Goal: Task Accomplishment & Management: Use online tool/utility

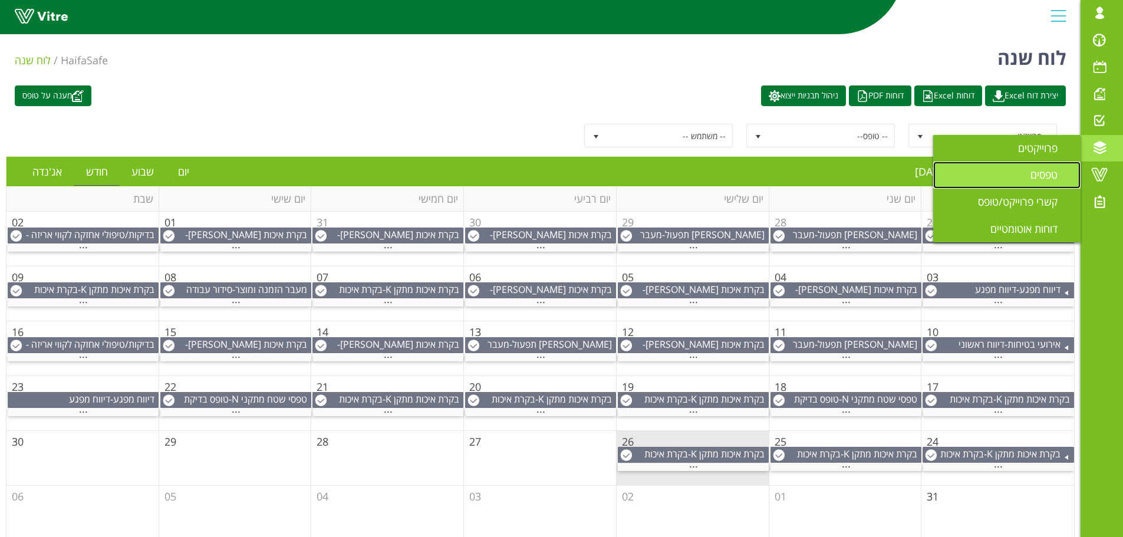
click at [1050, 173] on span "טפסים" at bounding box center [1050, 174] width 41 height 14
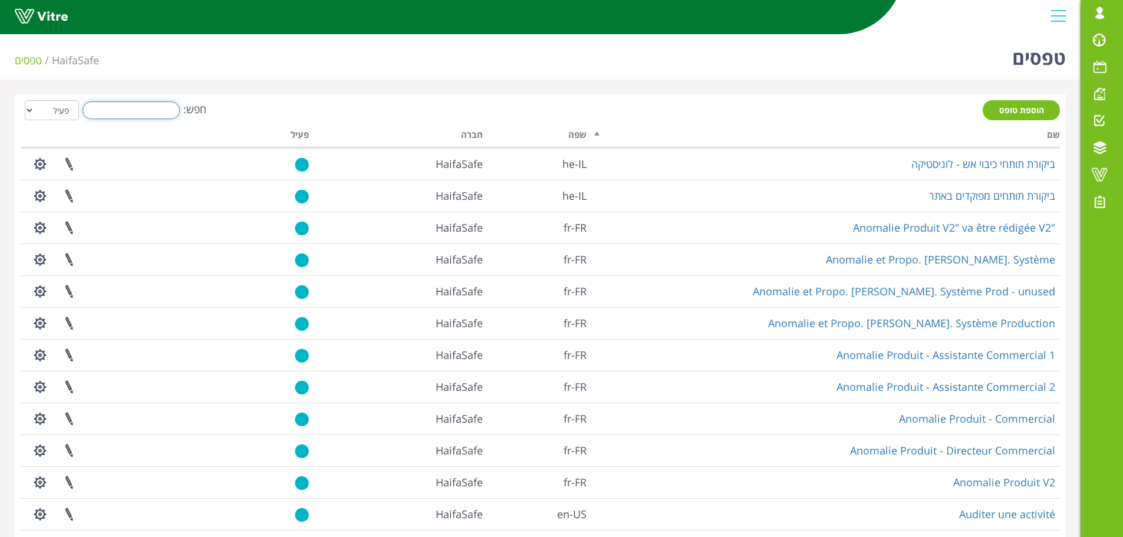
click at [140, 110] on input "חפש:" at bounding box center [131, 110] width 97 height 18
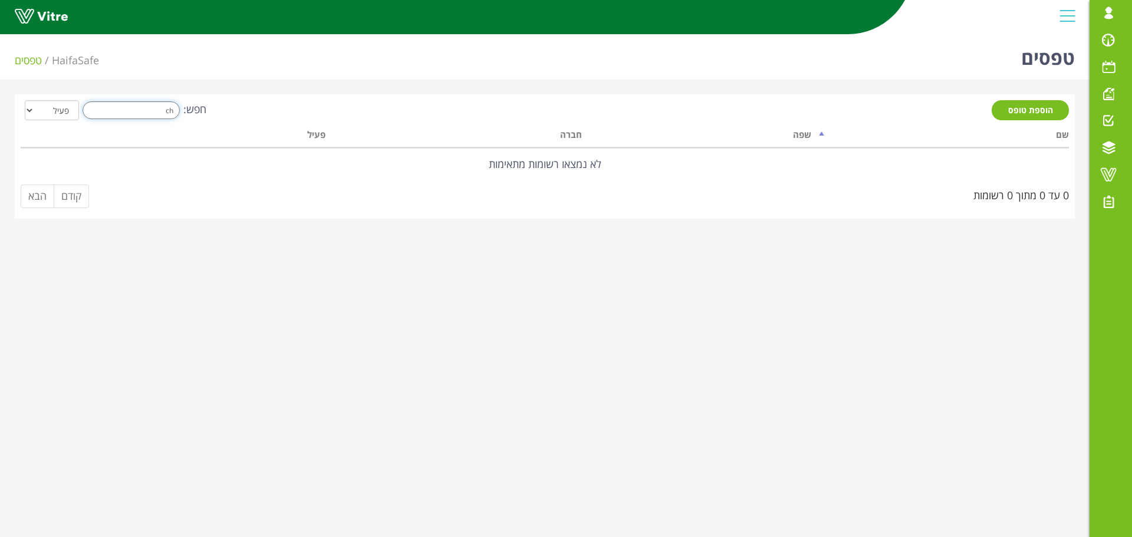
type input "c"
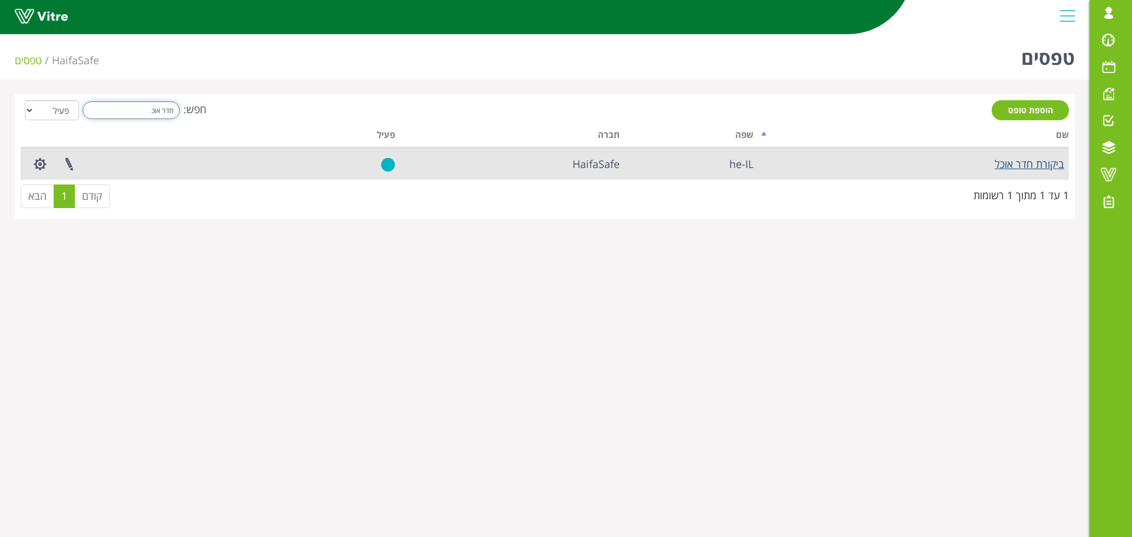
type input "חדר אוכ"
click at [1004, 166] on link "ביקורת חדר אוכל" at bounding box center [1029, 164] width 70 height 14
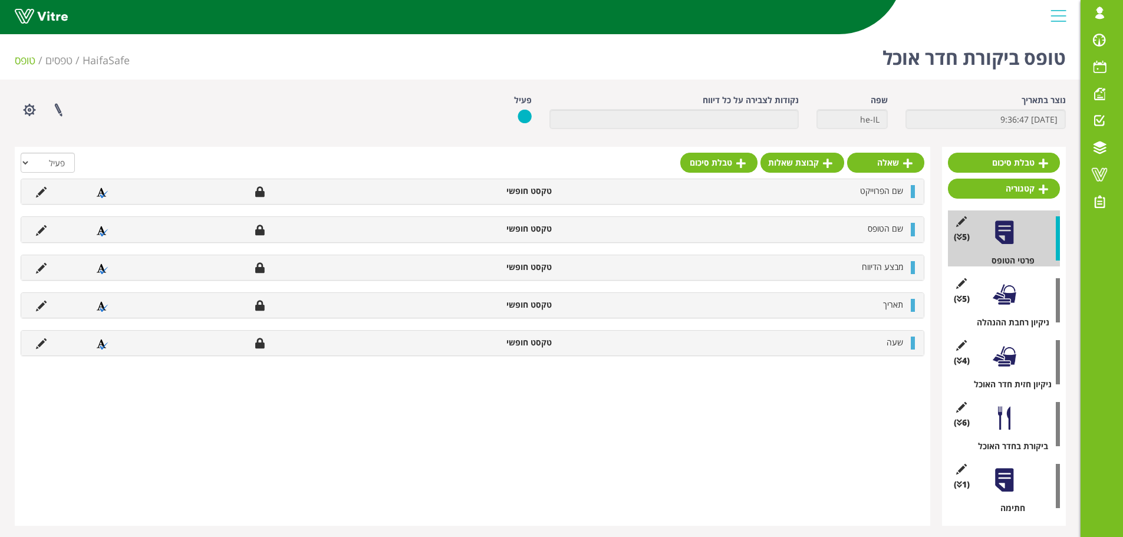
click at [999, 234] on div at bounding box center [1004, 232] width 27 height 27
click at [1000, 297] on div at bounding box center [1004, 294] width 27 height 27
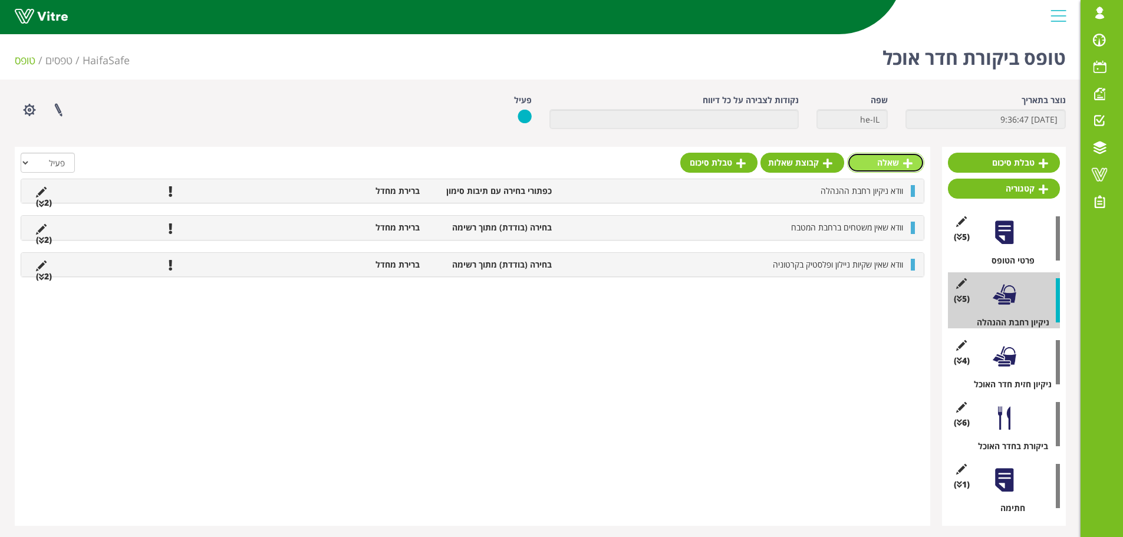
click at [896, 163] on link "שאלה" at bounding box center [885, 163] width 77 height 20
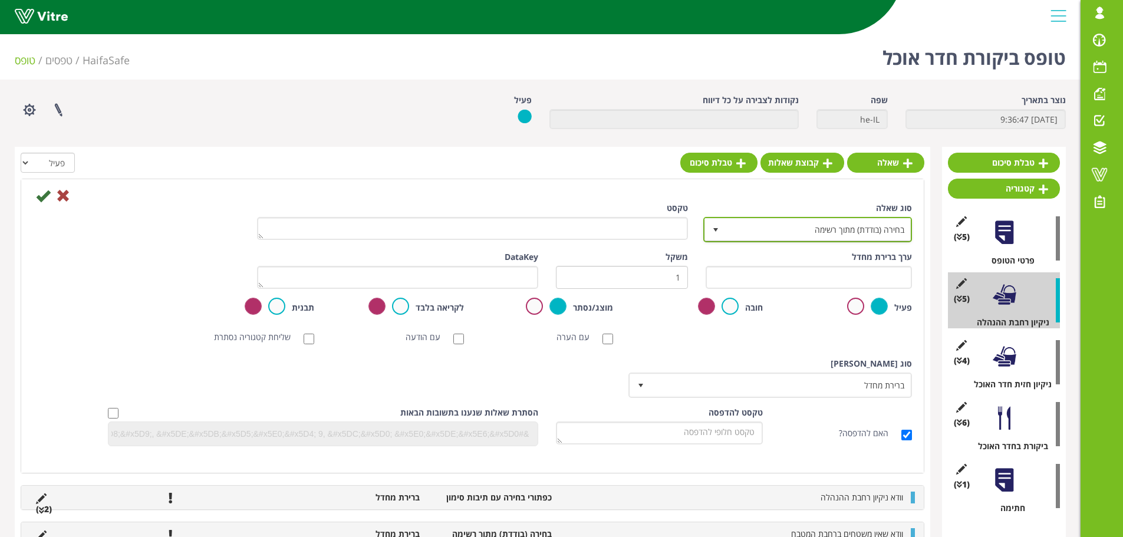
click at [744, 231] on span "בחירה (בודדת) מתוך רשימה" at bounding box center [817, 229] width 185 height 21
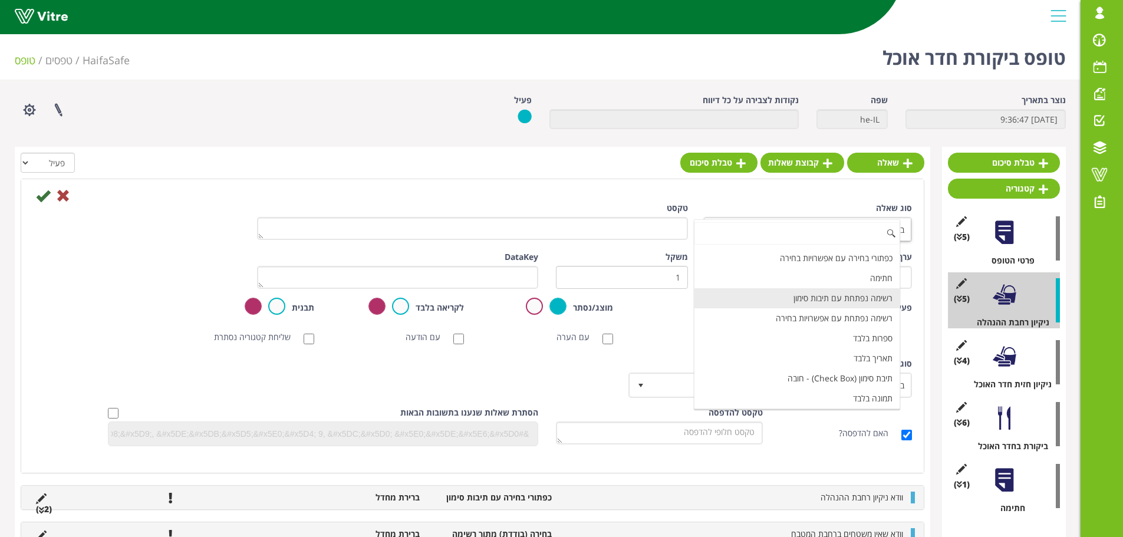
scroll to position [177, 0]
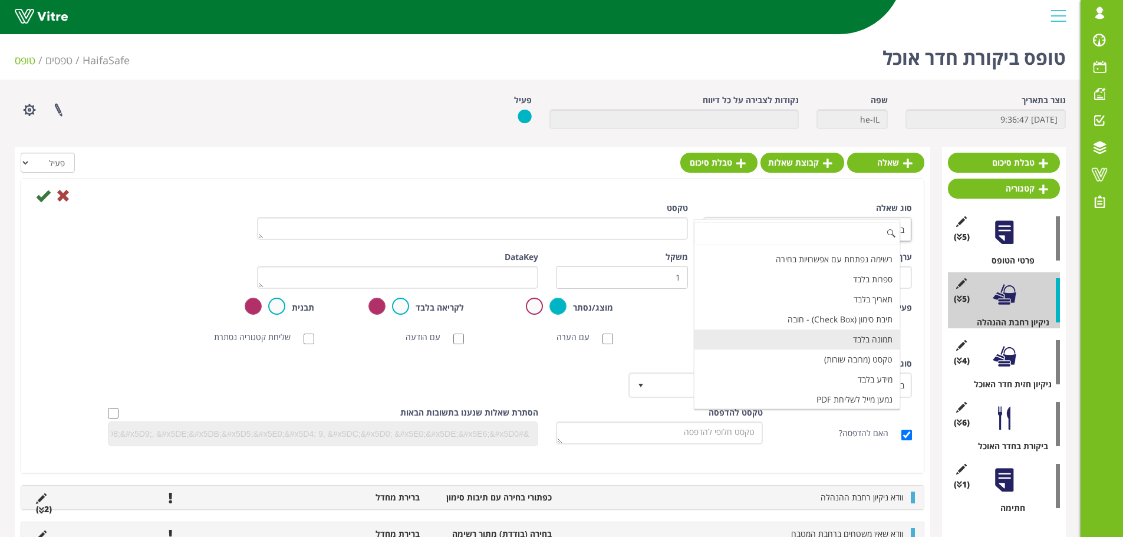
click at [787, 342] on li "תמונה בלבד" at bounding box center [796, 339] width 205 height 20
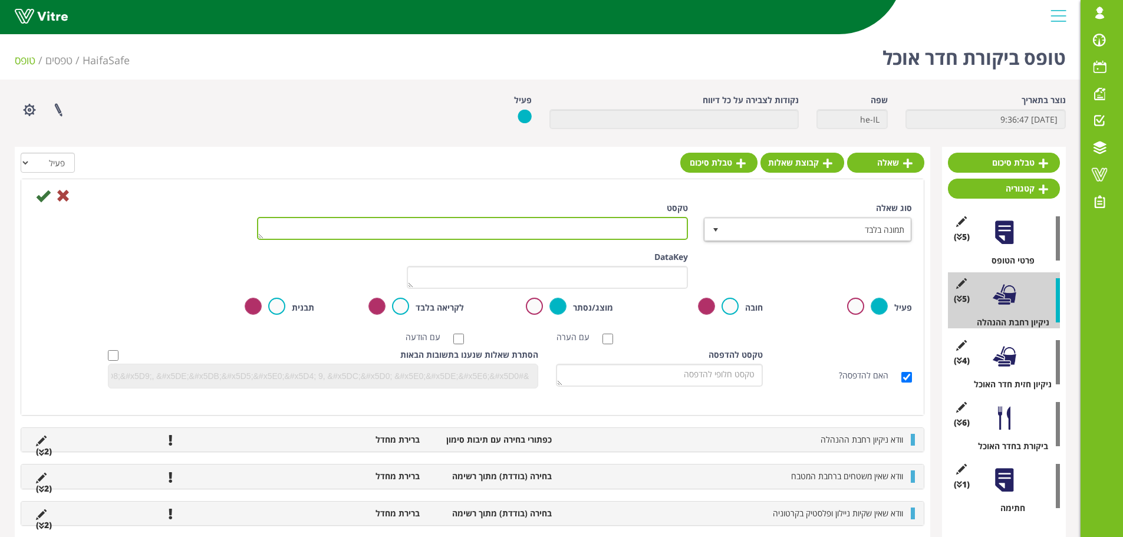
click at [640, 230] on textarea "טקסט" at bounding box center [472, 228] width 431 height 23
type textarea "צ"
type textarea "הוסף תמונה של הקרטוניה"
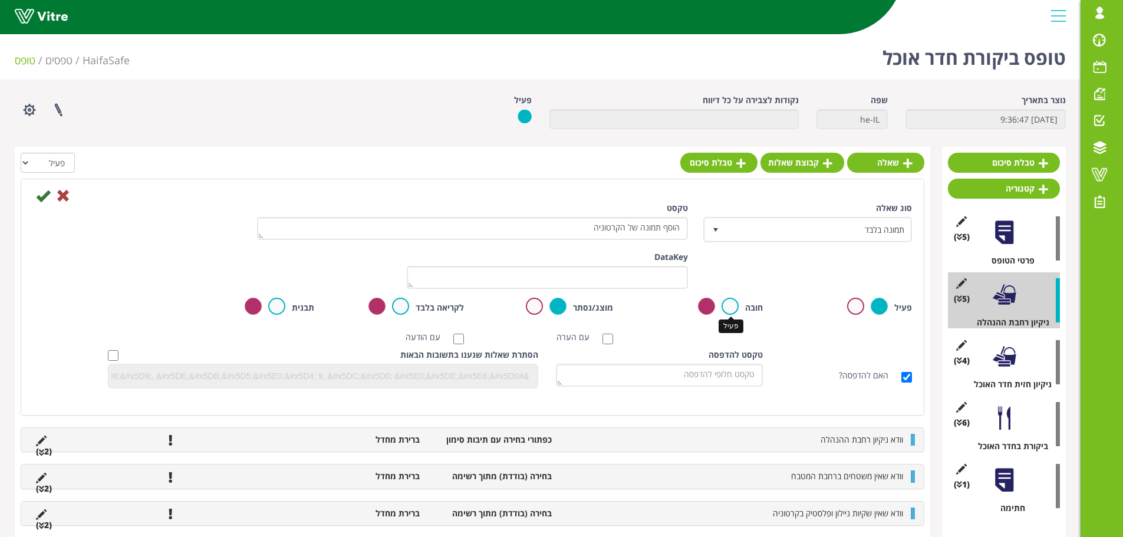
click at [730, 306] on label at bounding box center [729, 306] width 17 height 17
click at [0, 0] on input "radio" at bounding box center [0, 0] width 0 height 0
click at [40, 199] on icon at bounding box center [43, 196] width 14 height 14
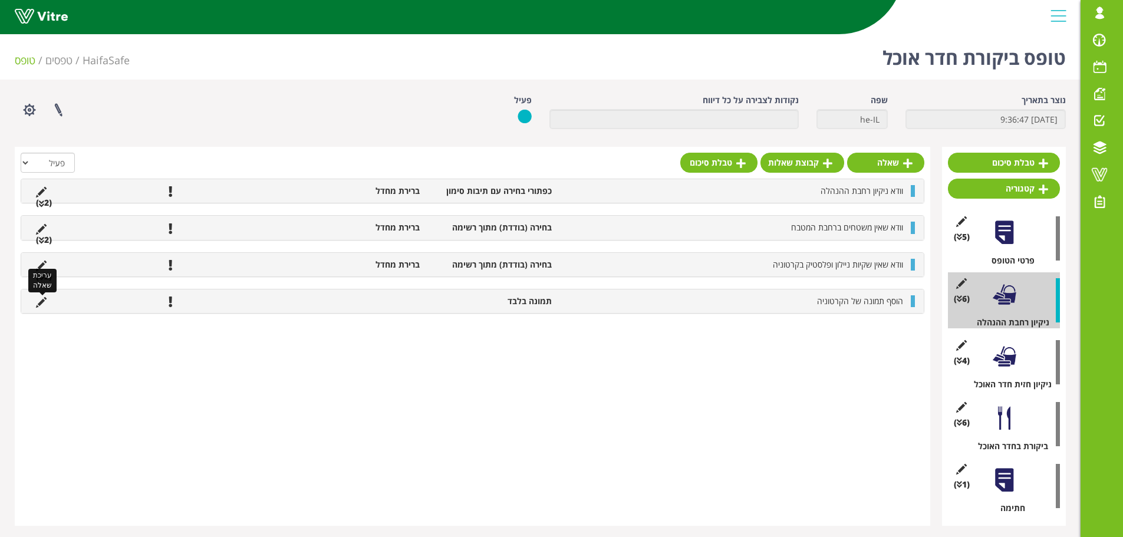
click at [44, 301] on icon at bounding box center [41, 302] width 11 height 11
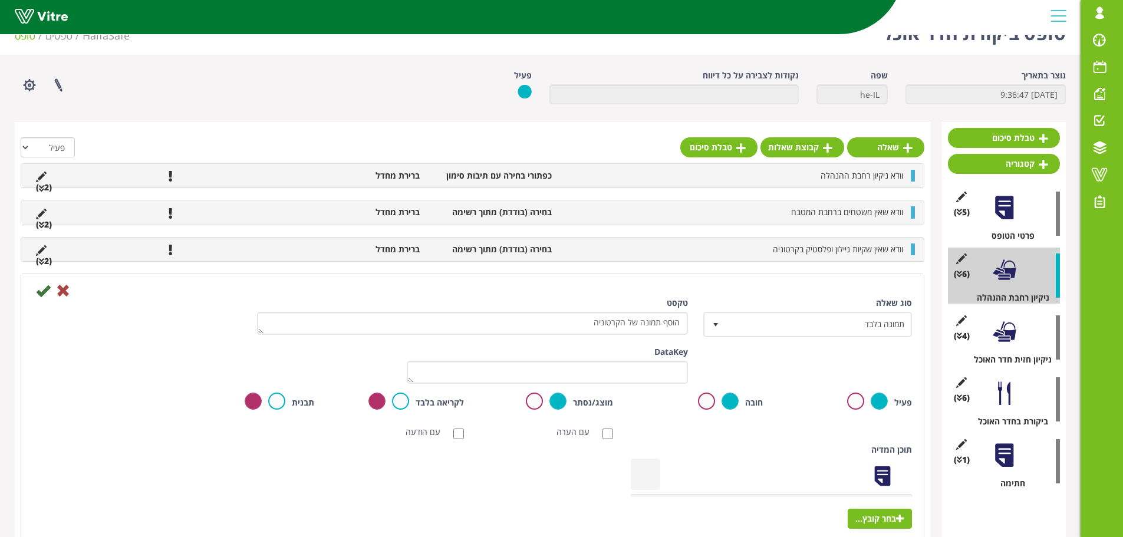
scroll to position [0, 0]
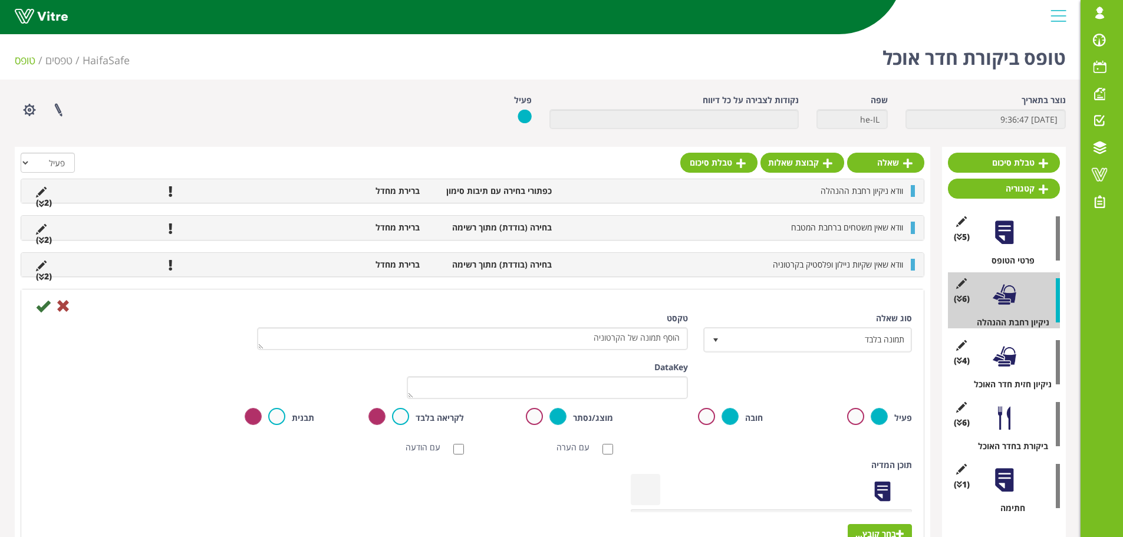
click at [1001, 427] on div at bounding box center [1004, 418] width 27 height 27
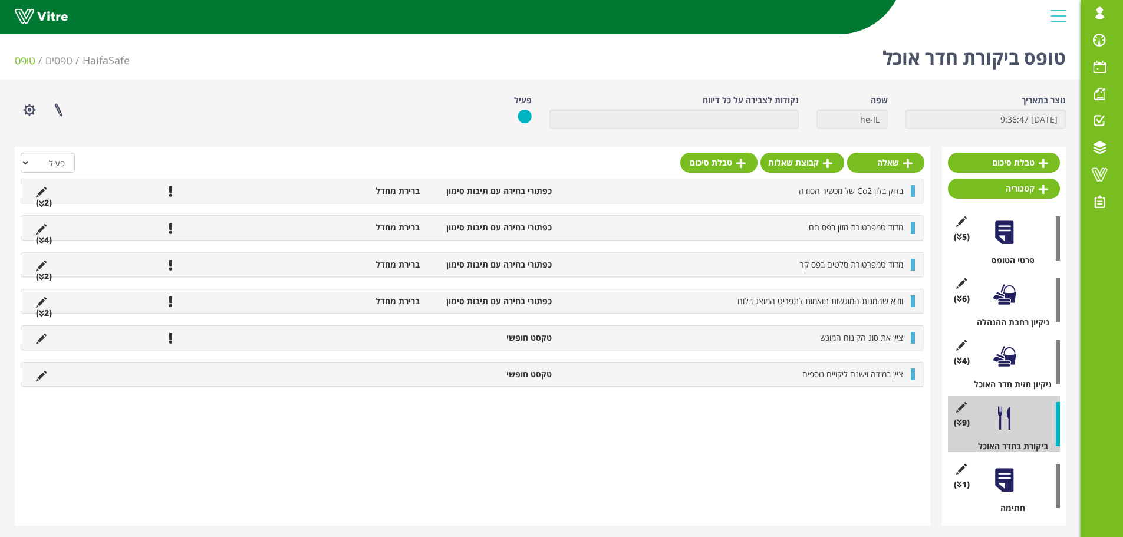
click at [41, 197] on ul "בדוק בלון Co2 של מכשיר הסודה כפתורי בחירה עם תיבות סימון ברירת מחדל (2 )" at bounding box center [469, 191] width 879 height 12
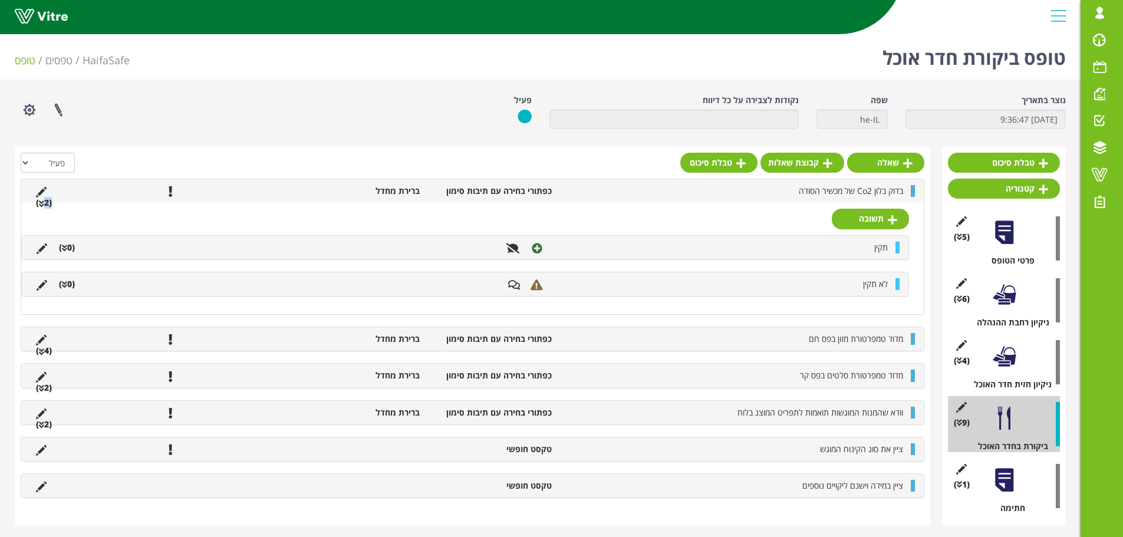
scroll to position [4, 0]
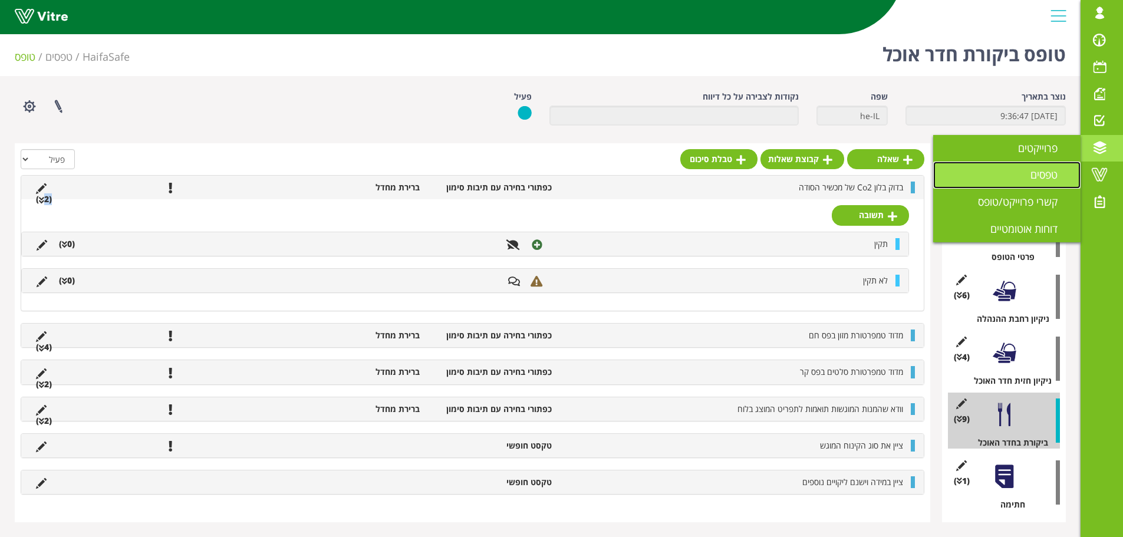
click at [1030, 170] on span "טפסים" at bounding box center [1050, 174] width 41 height 14
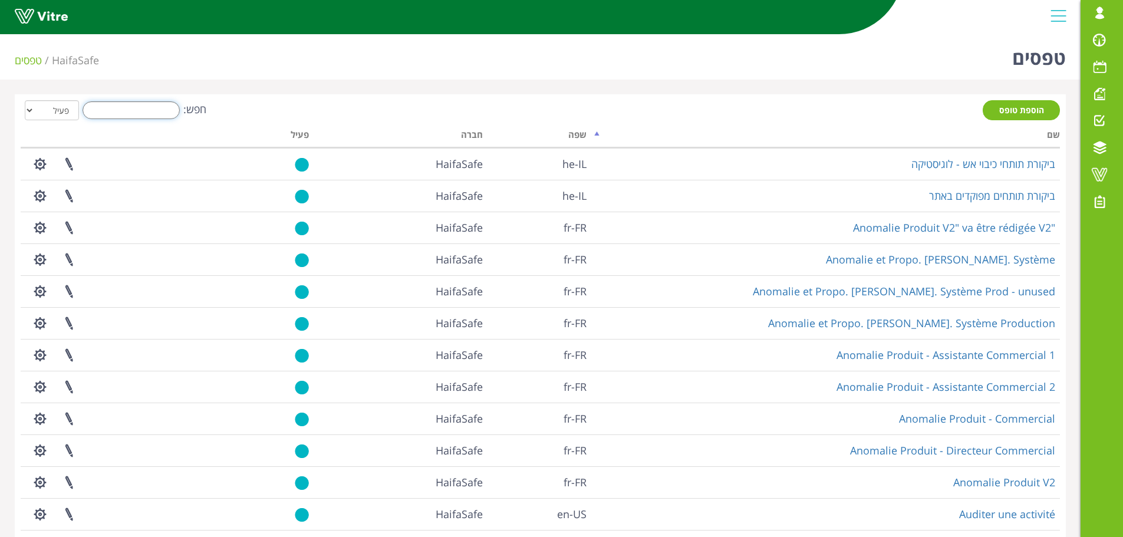
click at [143, 107] on input "חפש:" at bounding box center [131, 110] width 97 height 18
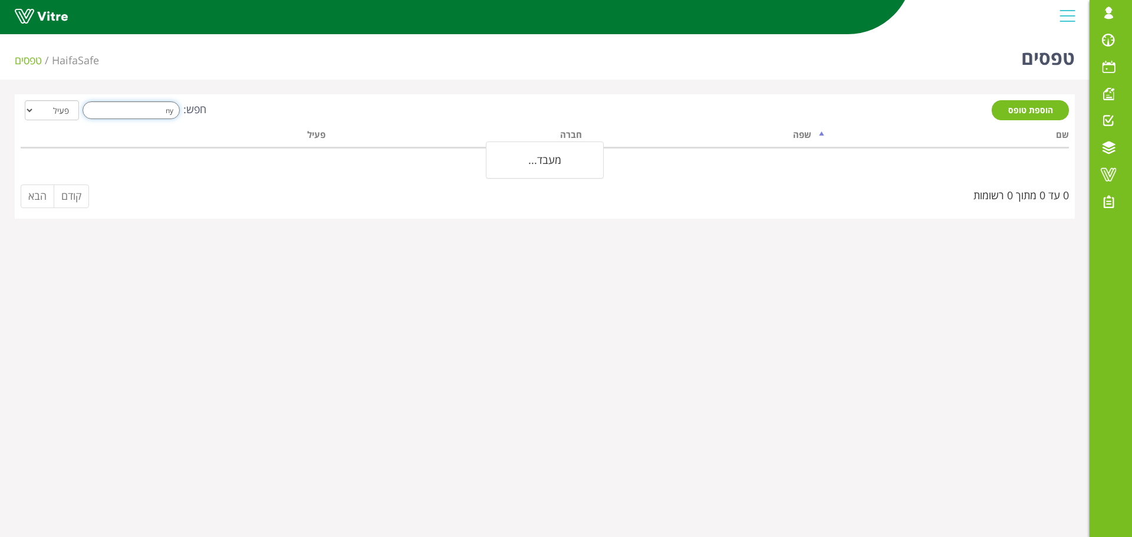
type input "n"
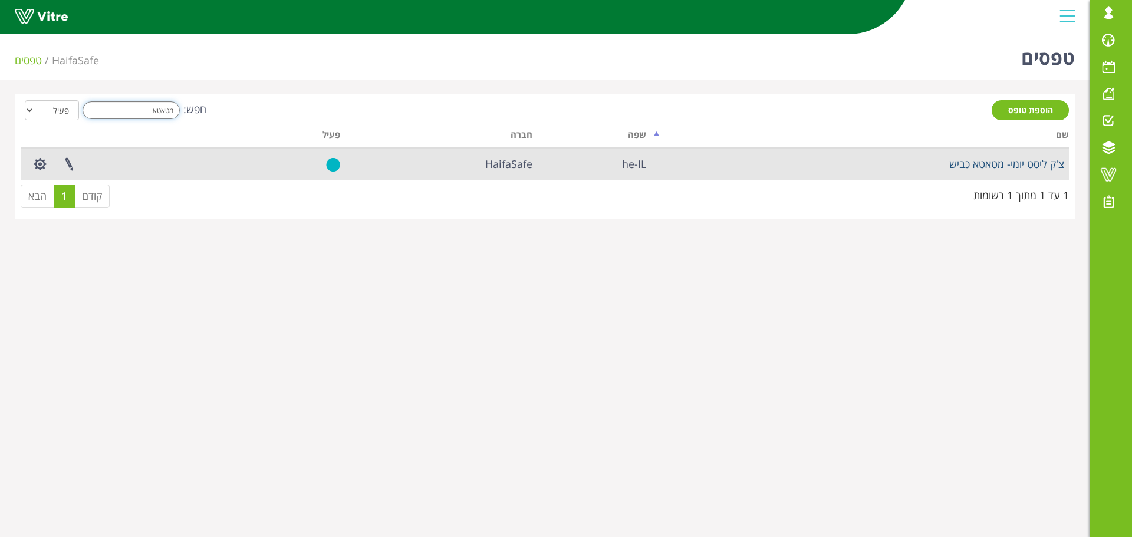
type input "מטאטא"
click at [966, 167] on link "צ'ק ליסט יומי- מטאטא כביש" at bounding box center [1006, 164] width 115 height 14
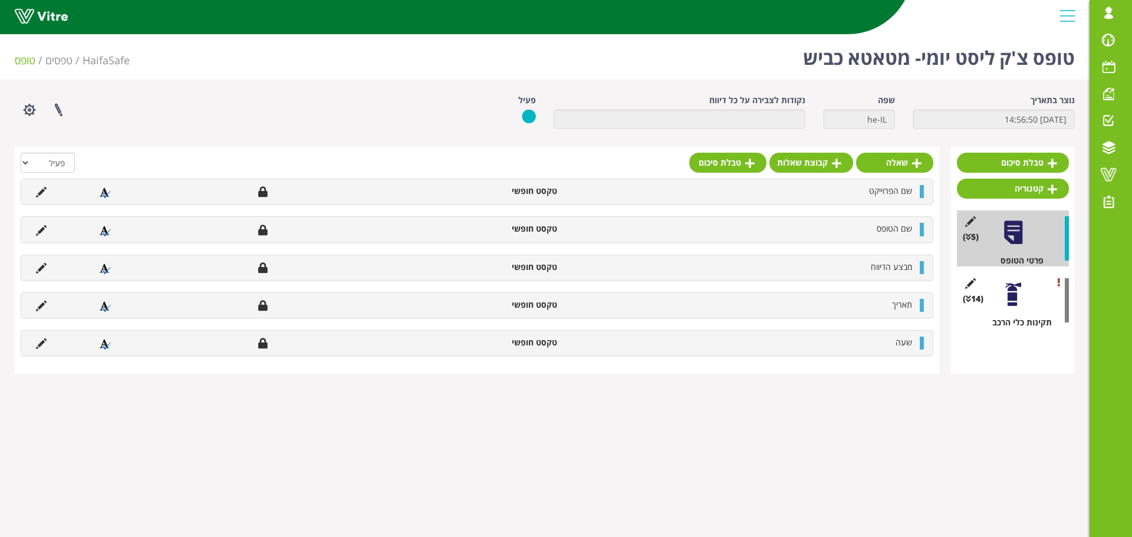
click at [1015, 304] on div at bounding box center [1013, 294] width 27 height 27
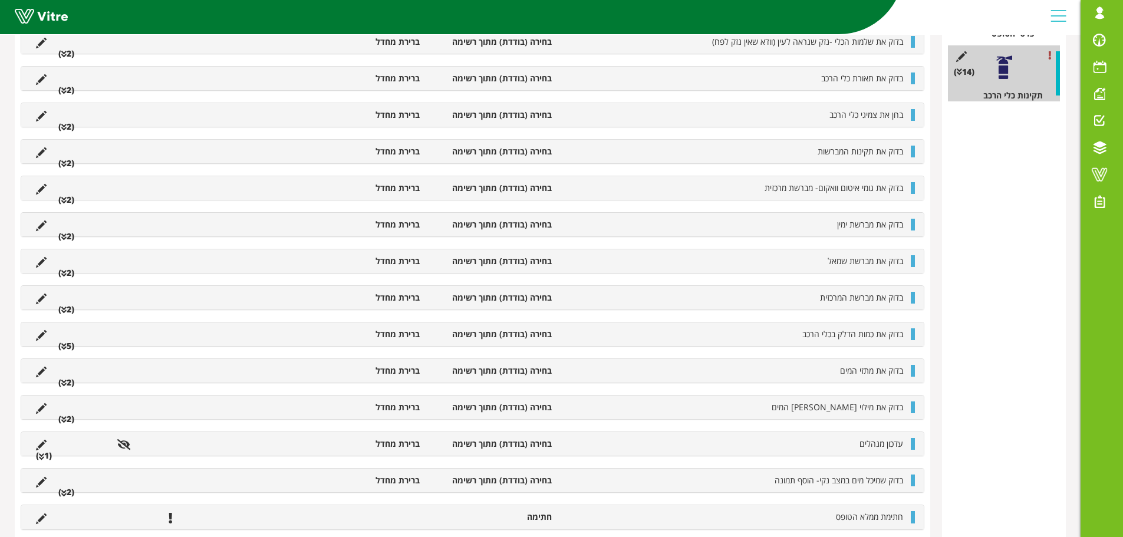
scroll to position [252, 0]
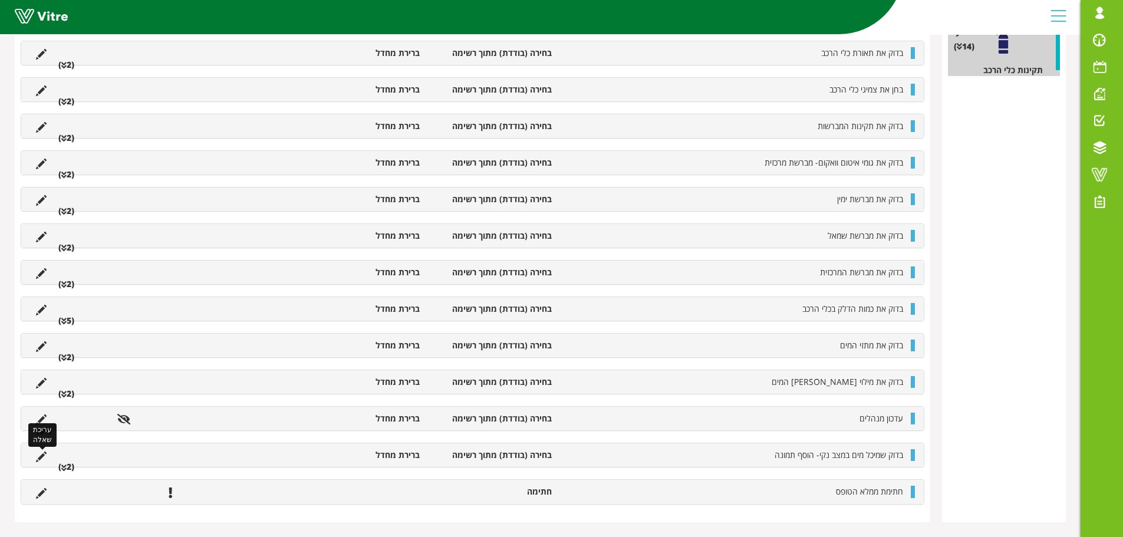
click at [44, 457] on icon at bounding box center [41, 456] width 11 height 11
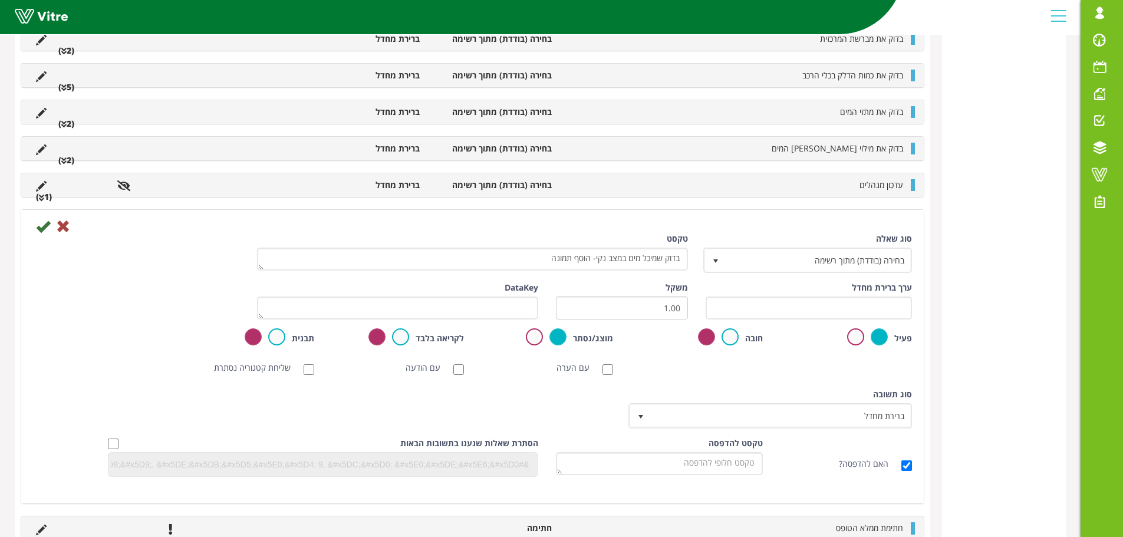
scroll to position [488, 0]
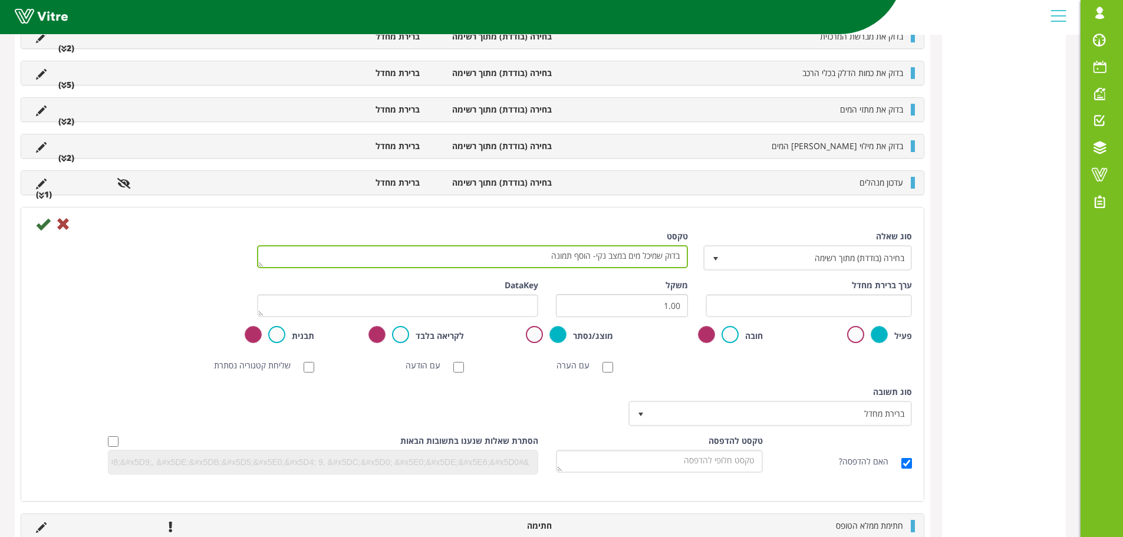
click at [626, 255] on textarea "בדוק שמיכל מים במצב נקי- הוסף תמונה" at bounding box center [472, 256] width 431 height 23
drag, startPoint x: 628, startPoint y: 255, endPoint x: 637, endPoint y: 256, distance: 9.5
click at [637, 256] on textarea "בדוק שמיכל מים במצב נקי- הוסף תמונה" at bounding box center [472, 256] width 431 height 23
type textarea "בדוק שמיכל אצירת הלכלוך במצב נקי- הוסף תמונה"
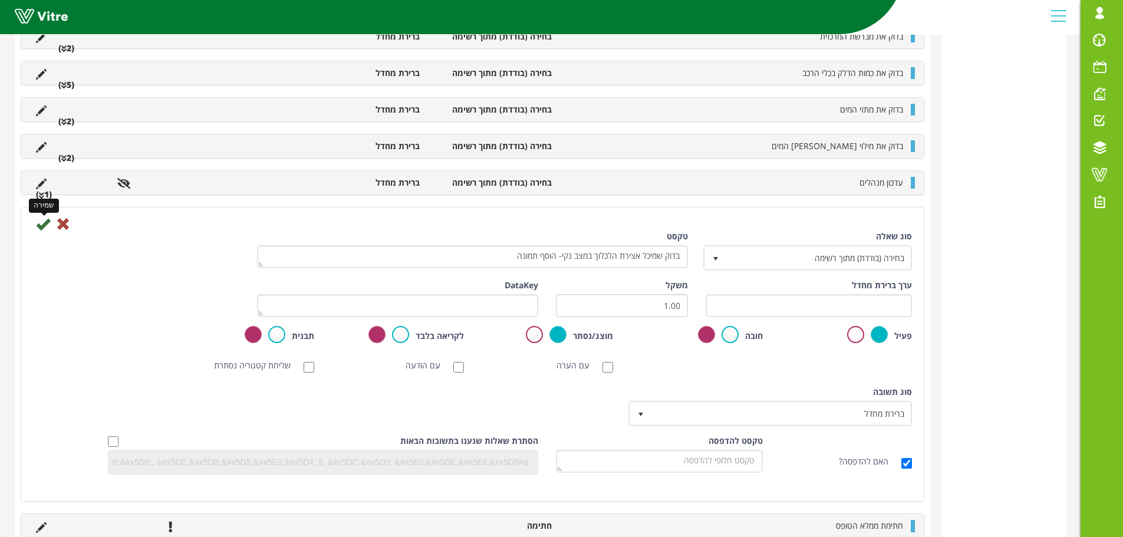
click at [44, 226] on icon at bounding box center [43, 224] width 14 height 14
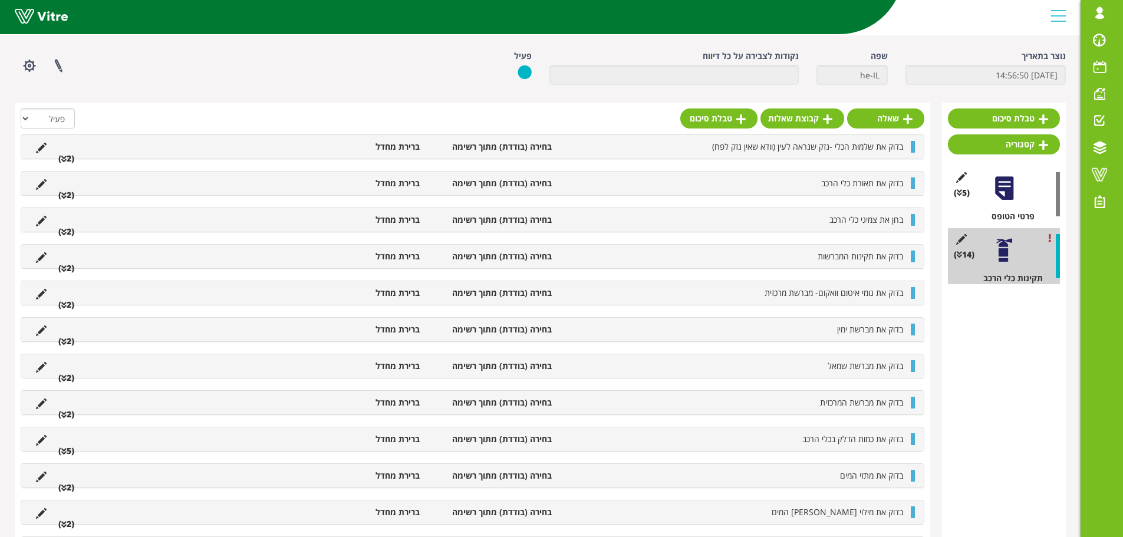
scroll to position [0, 0]
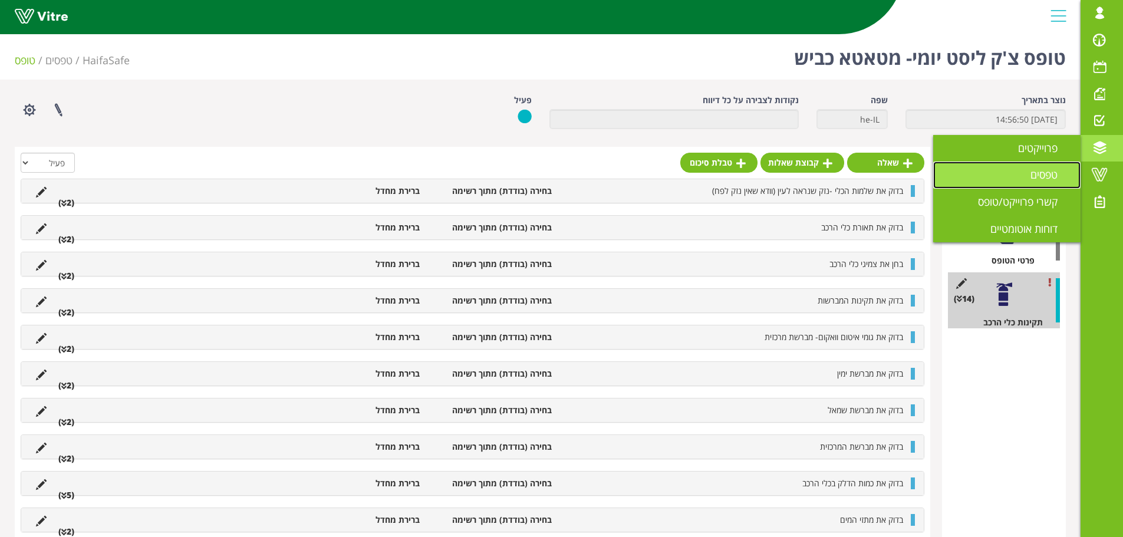
click at [1045, 177] on span "טפסים" at bounding box center [1050, 174] width 41 height 14
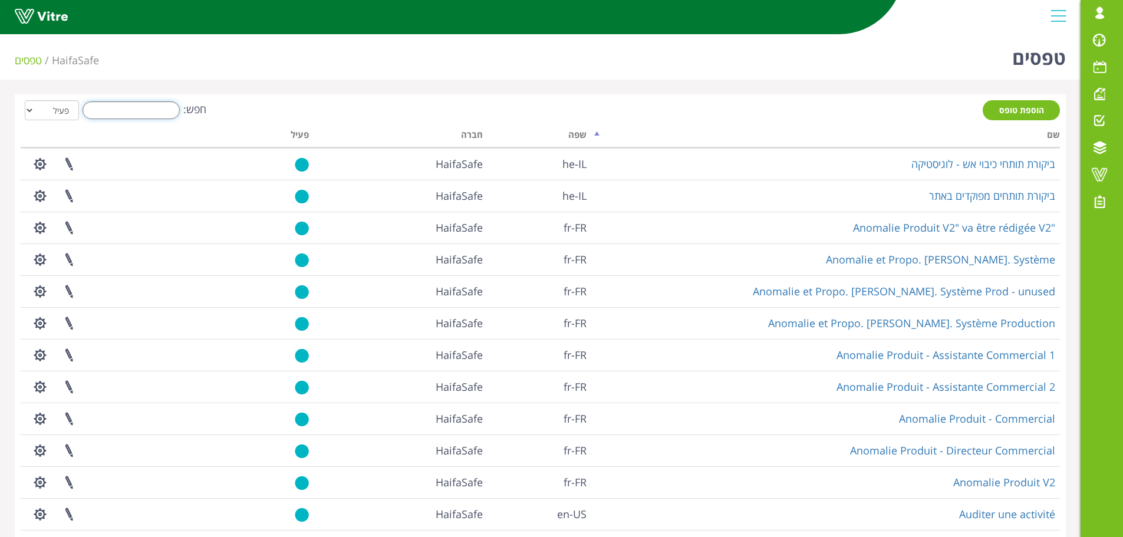
click at [139, 117] on input "חפש:" at bounding box center [131, 110] width 97 height 18
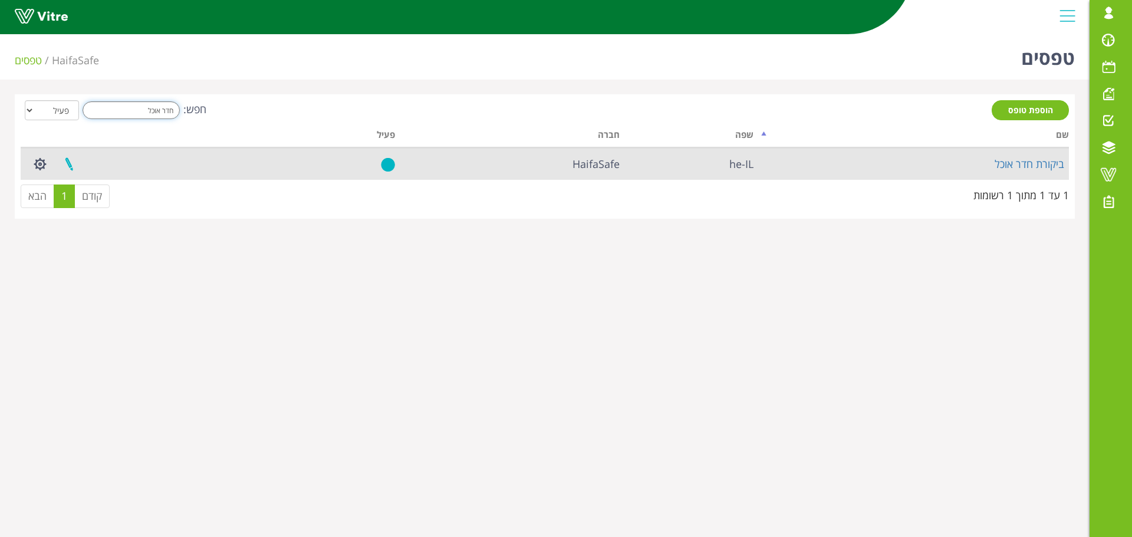
type input "חדר אוכל"
click at [65, 163] on link at bounding box center [68, 164] width 29 height 31
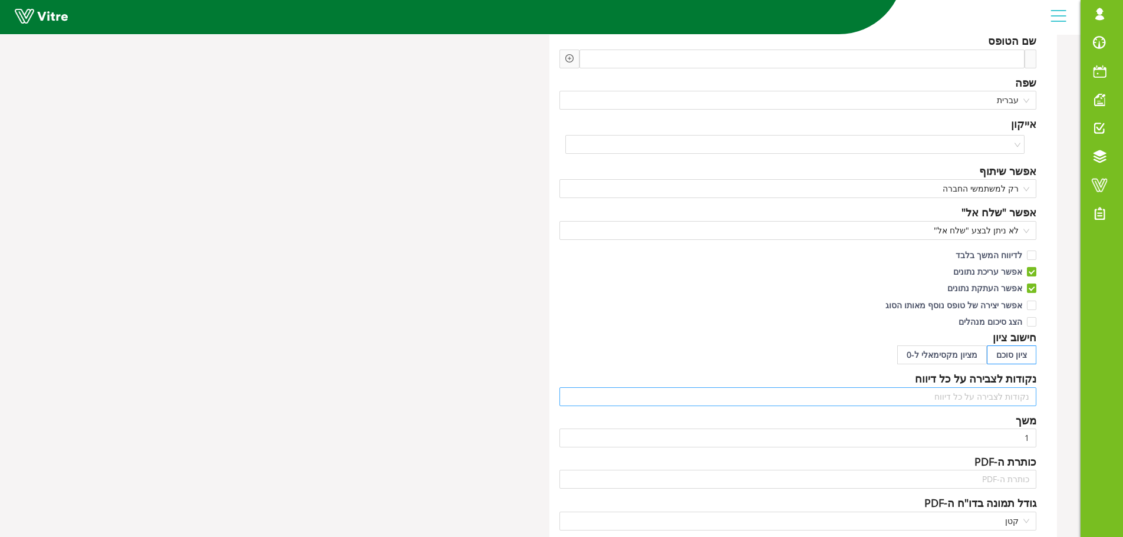
scroll to position [177, 0]
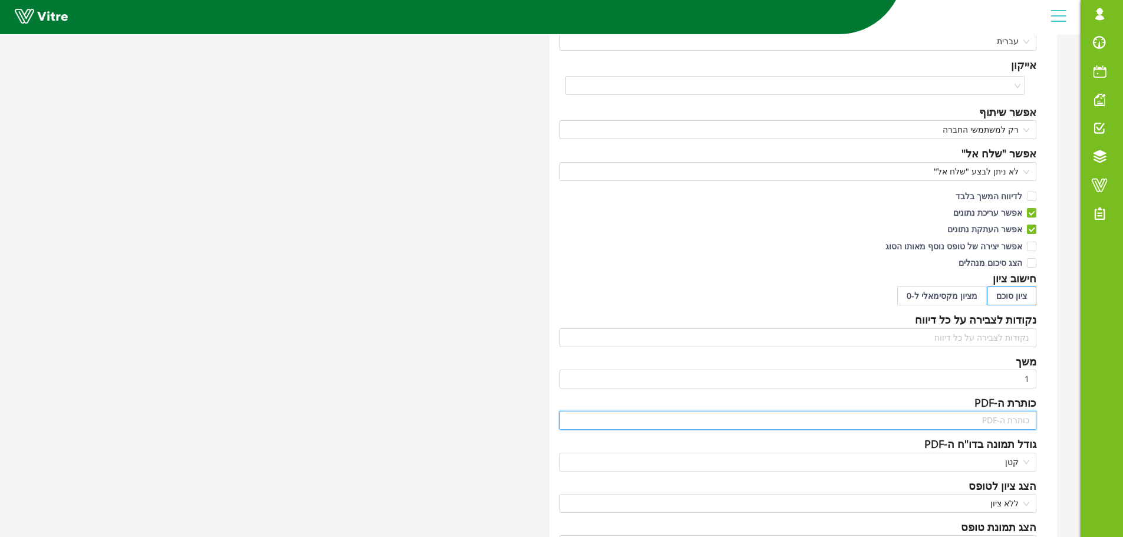
click at [961, 422] on input "text" at bounding box center [797, 420] width 477 height 19
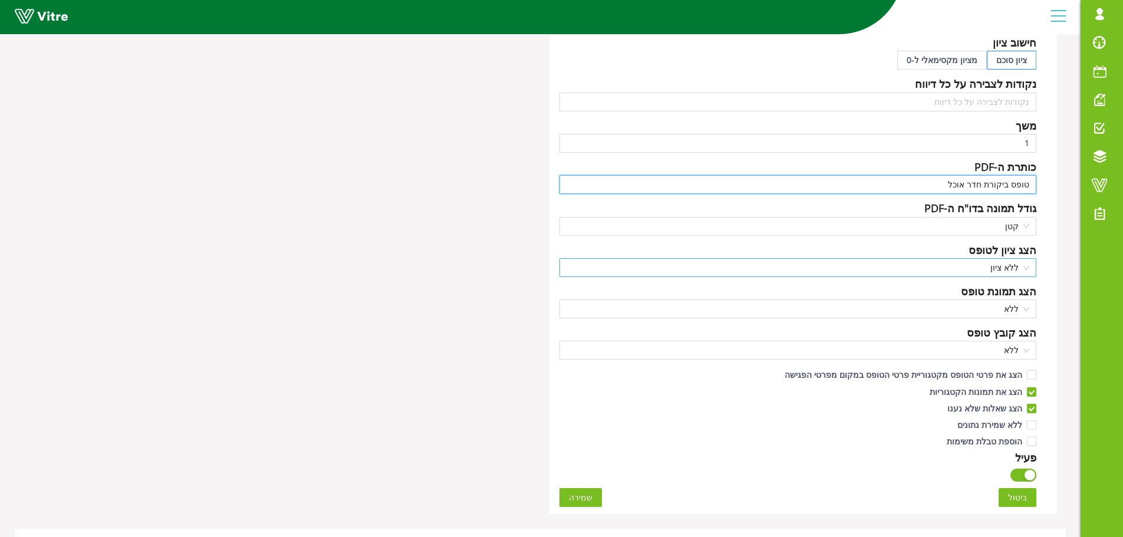
scroll to position [471, 0]
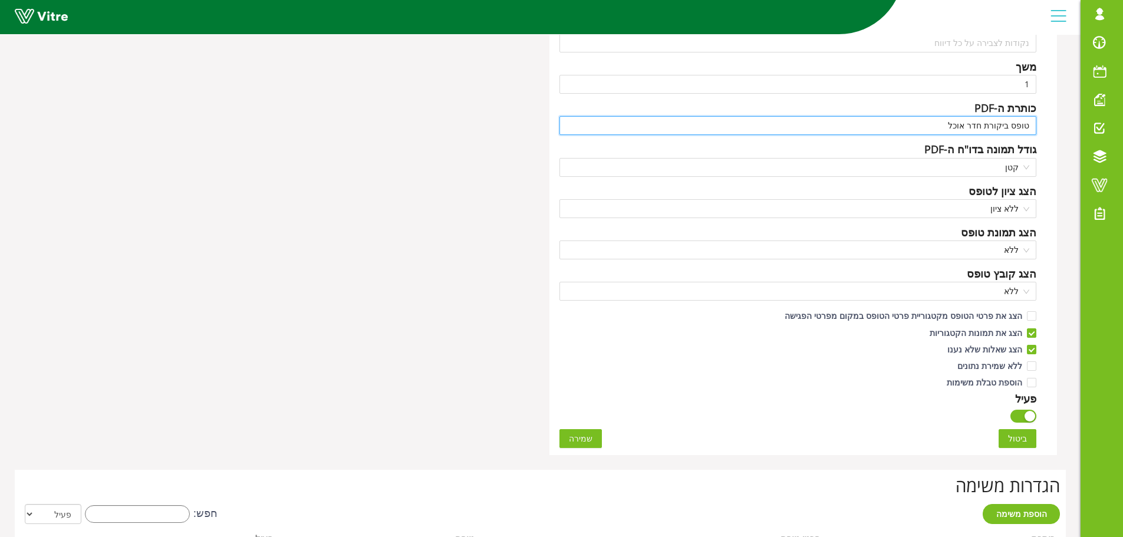
type input "טופס ביקורת חדר אוכל"
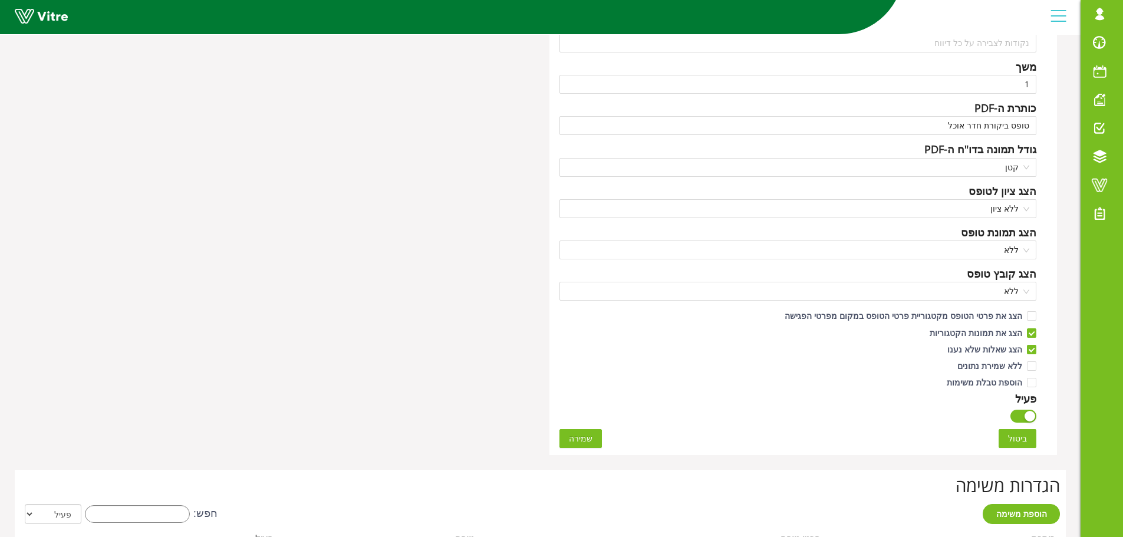
click at [591, 437] on button "שמירה" at bounding box center [580, 438] width 42 height 19
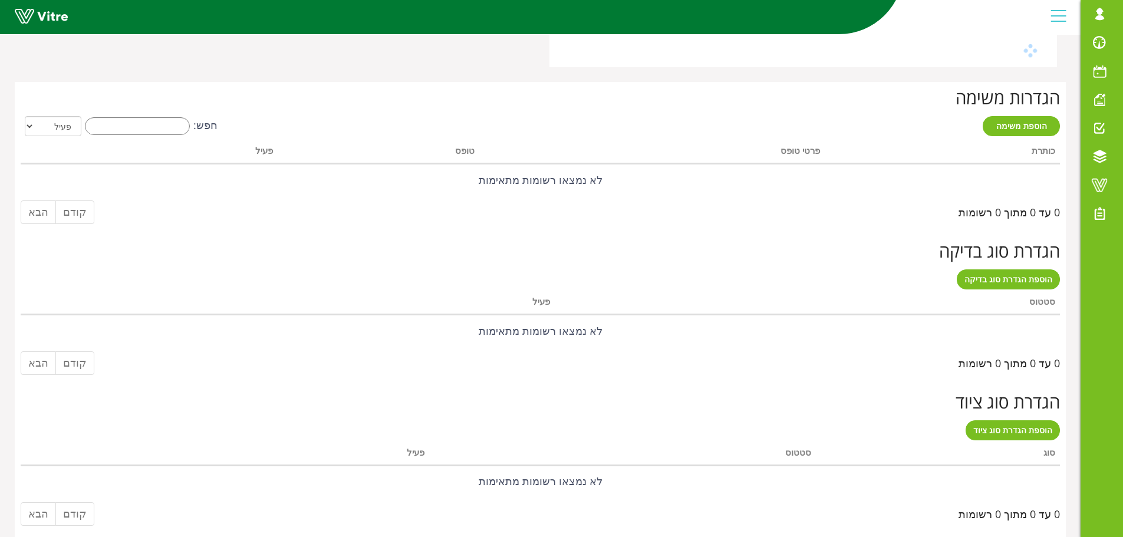
scroll to position [0, 0]
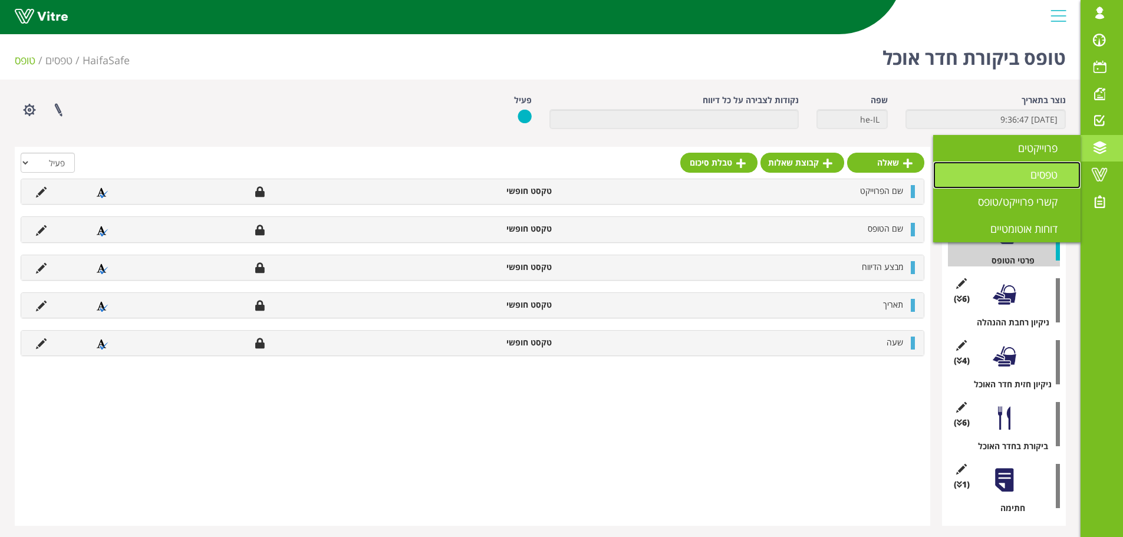
click at [1054, 170] on span "טפסים" at bounding box center [1050, 174] width 41 height 14
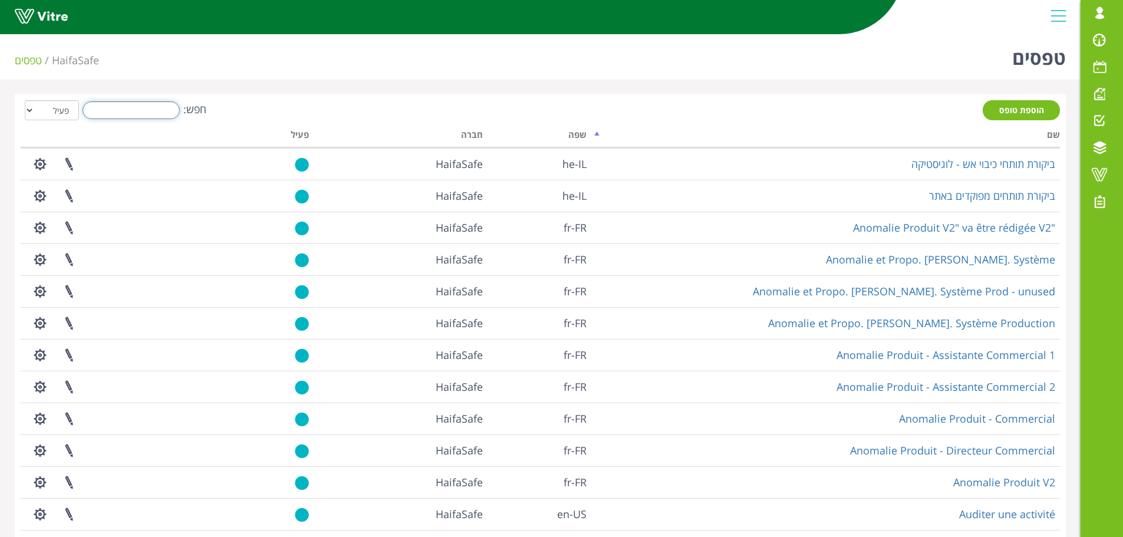
click at [156, 111] on input "חפש:" at bounding box center [131, 110] width 97 height 18
type input "n"
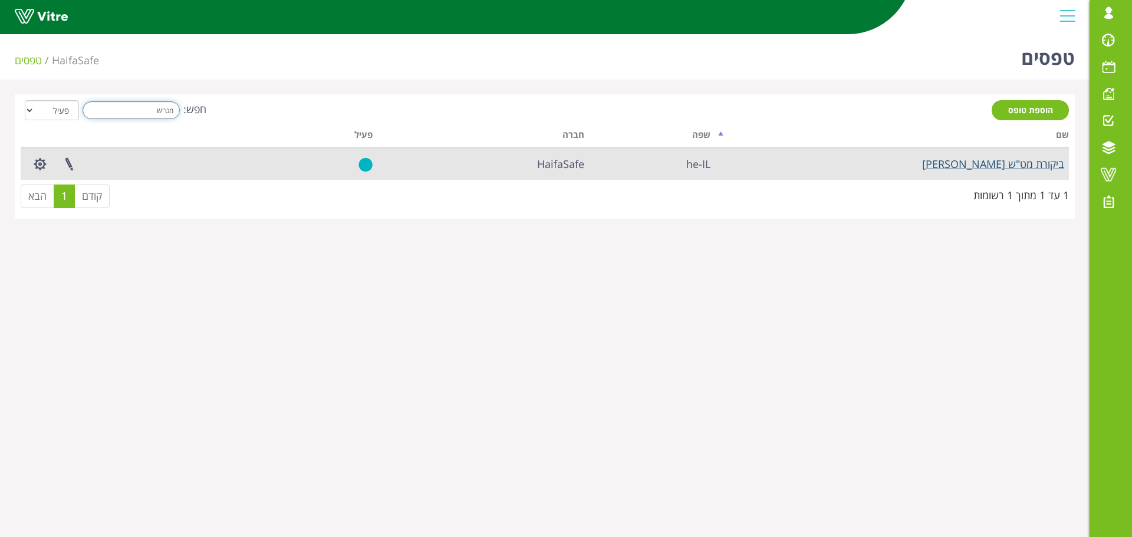
type input "מט"ש"
click at [982, 169] on link "ביקורת מט"ש סניטרי" at bounding box center [993, 164] width 142 height 14
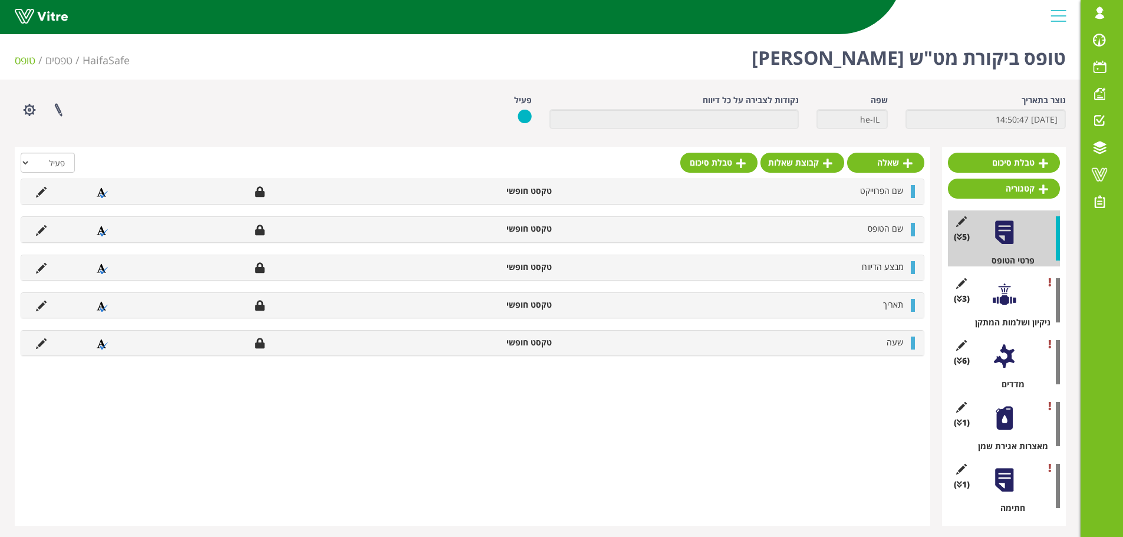
click at [1010, 436] on div "(1 ) מאצרות אגירת שמן" at bounding box center [1004, 424] width 112 height 56
drag, startPoint x: 1000, startPoint y: 425, endPoint x: 1000, endPoint y: 432, distance: 6.5
click at [1000, 431] on div at bounding box center [1004, 418] width 27 height 27
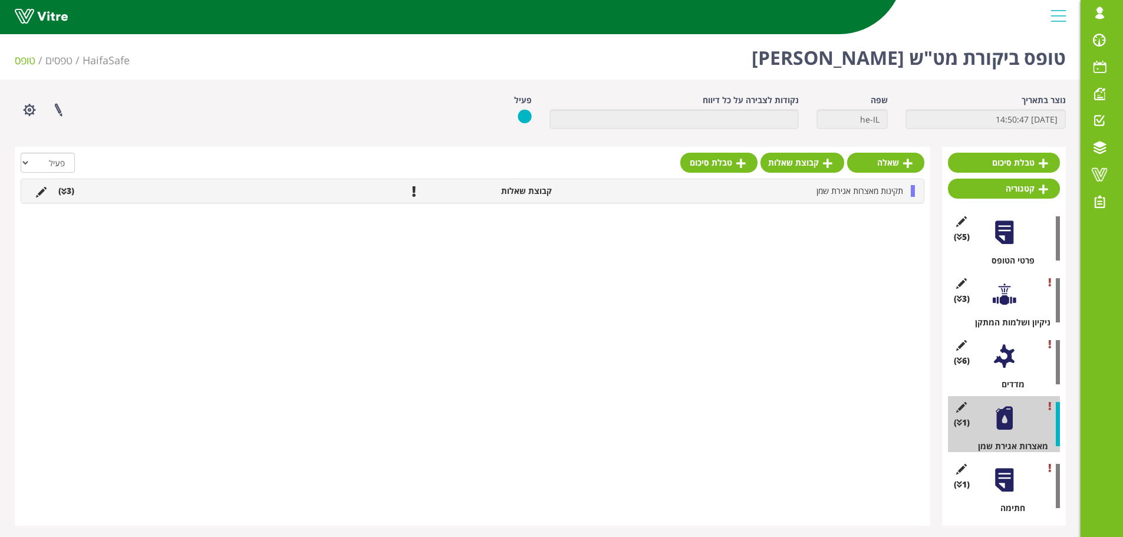
click at [773, 196] on li "תקינות מאצרות אגירת שמן" at bounding box center [733, 191] width 351 height 12
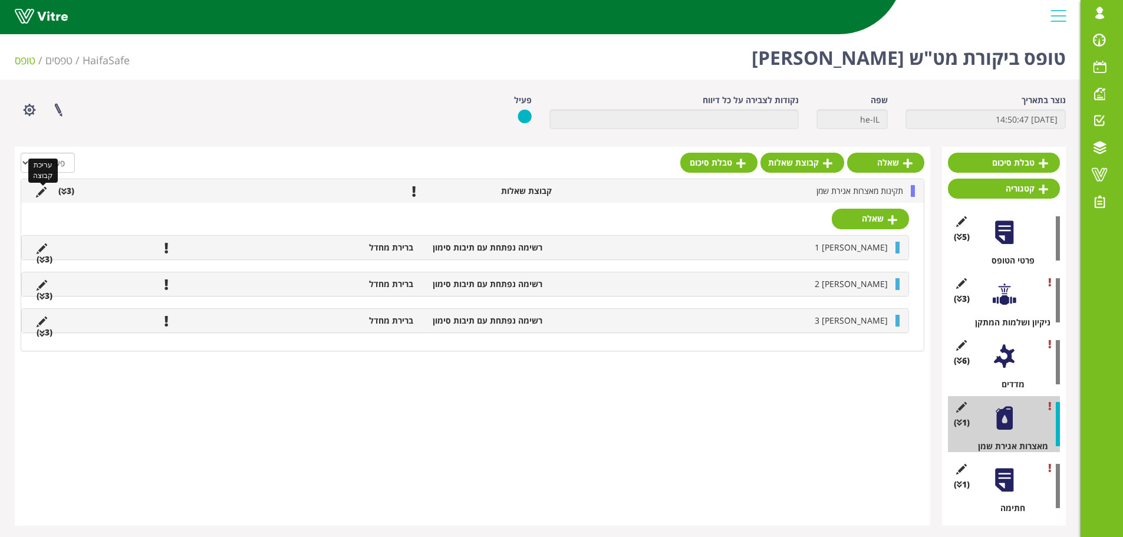
click at [41, 194] on icon at bounding box center [41, 192] width 11 height 11
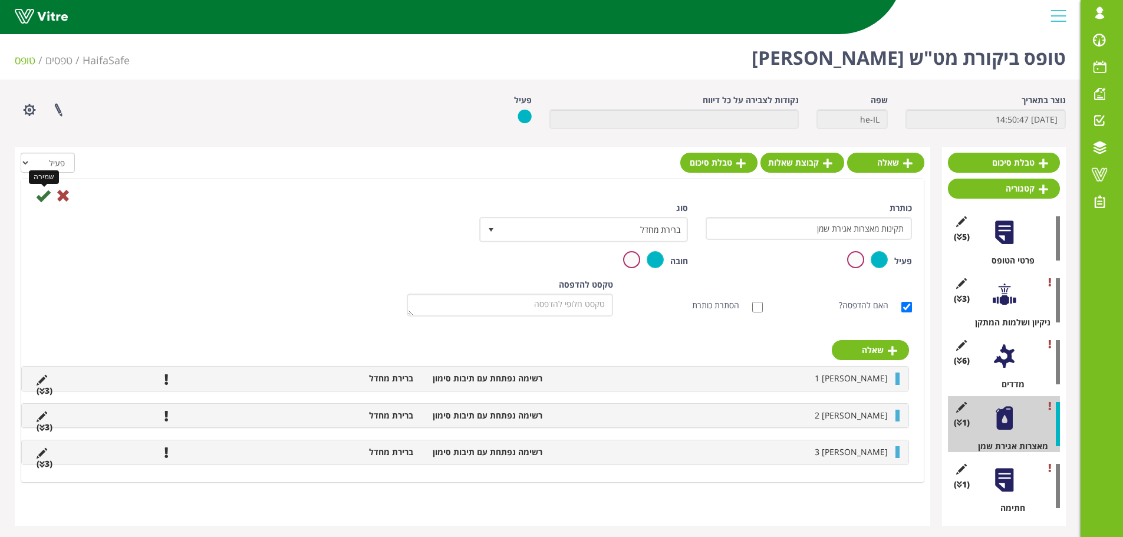
click at [41, 194] on icon at bounding box center [43, 196] width 14 height 14
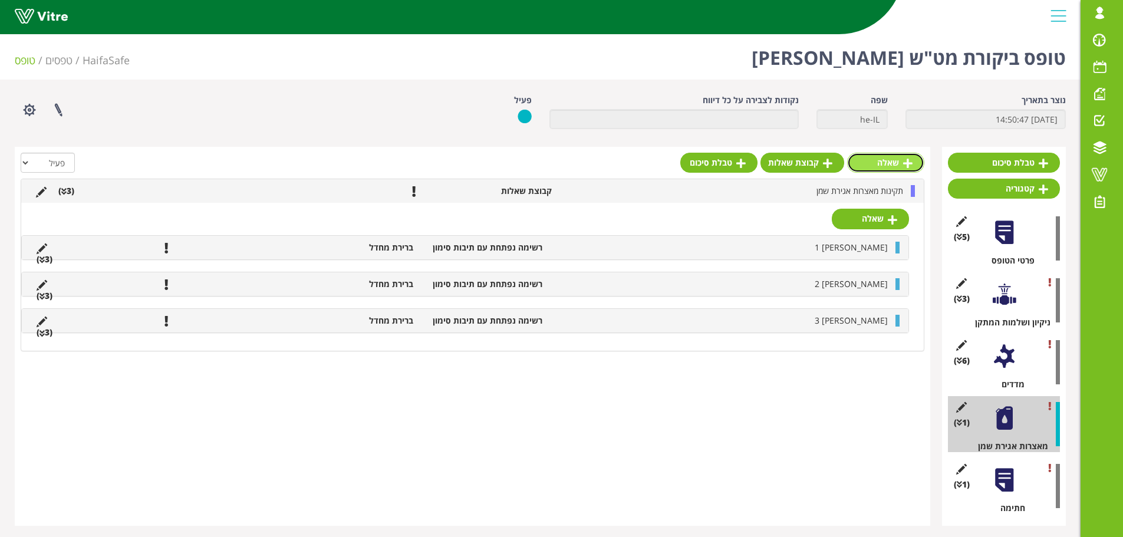
click at [909, 166] on icon at bounding box center [907, 163] width 9 height 11
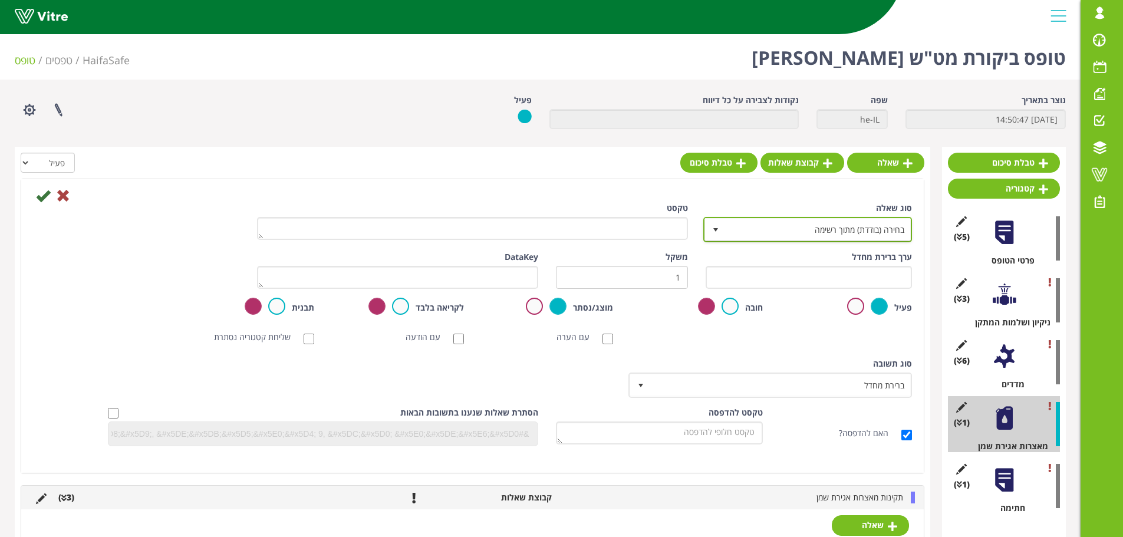
click at [860, 232] on span "בחירה (בודדת) מתוך רשימה" at bounding box center [817, 229] width 185 height 21
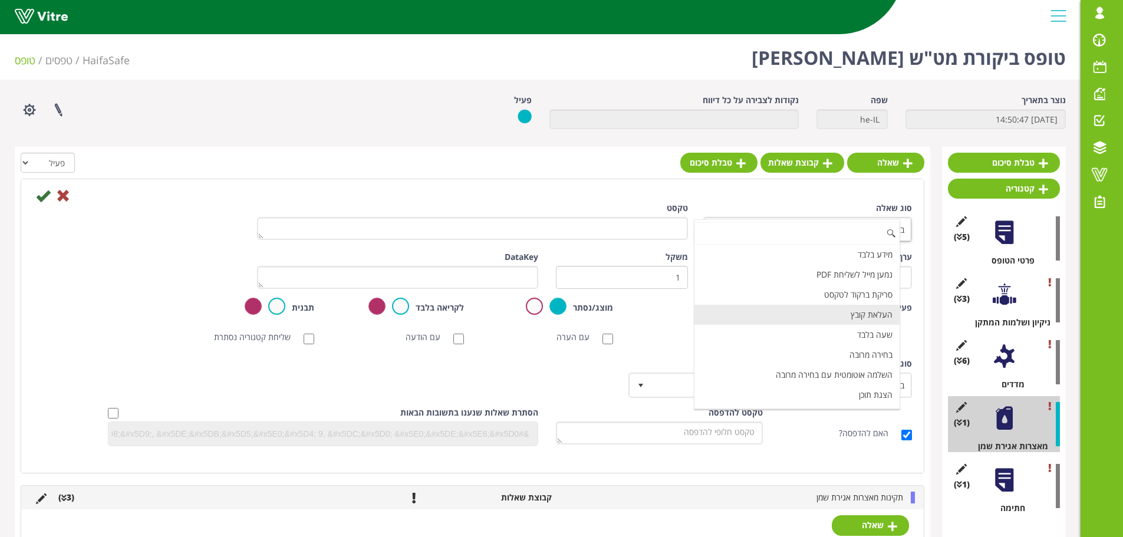
scroll to position [243, 0]
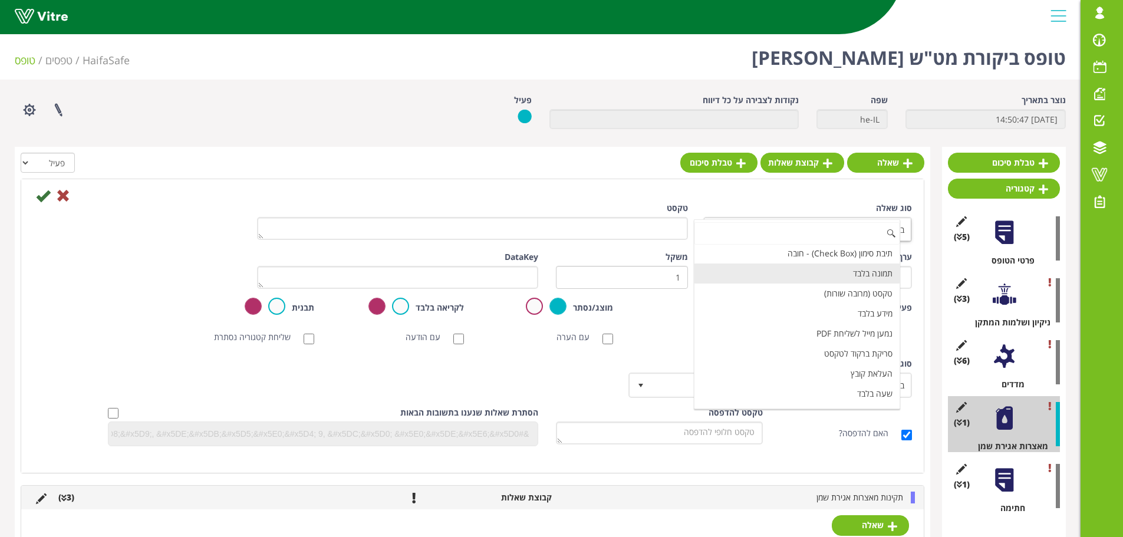
click at [853, 277] on li "תמונה בלבד" at bounding box center [796, 273] width 205 height 20
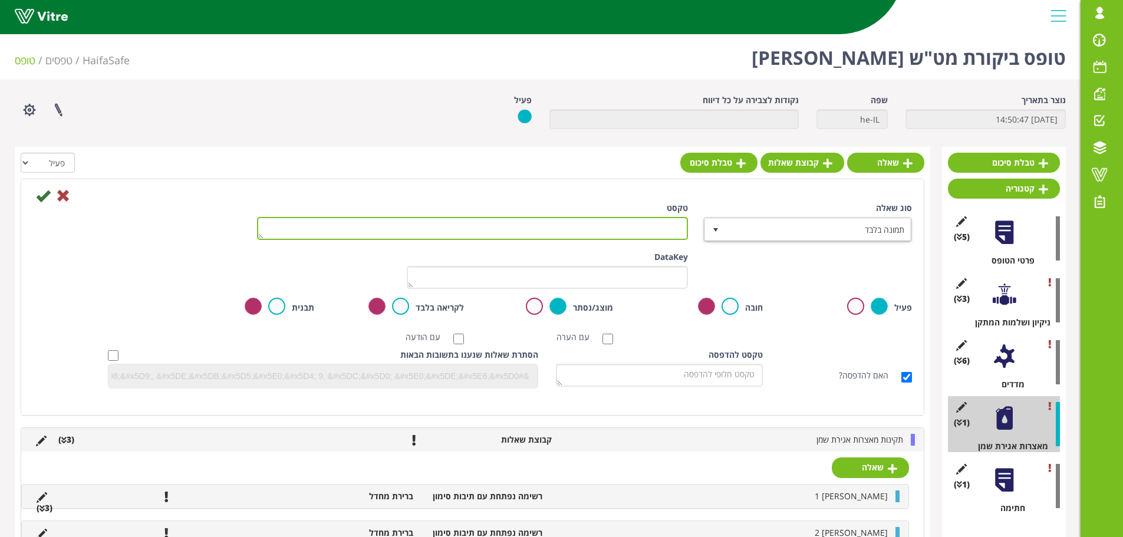
click at [651, 220] on textarea "טקסט" at bounding box center [472, 228] width 431 height 23
type textarea "ה"
type textarea "צלם תמונה של מאצרות השמן"
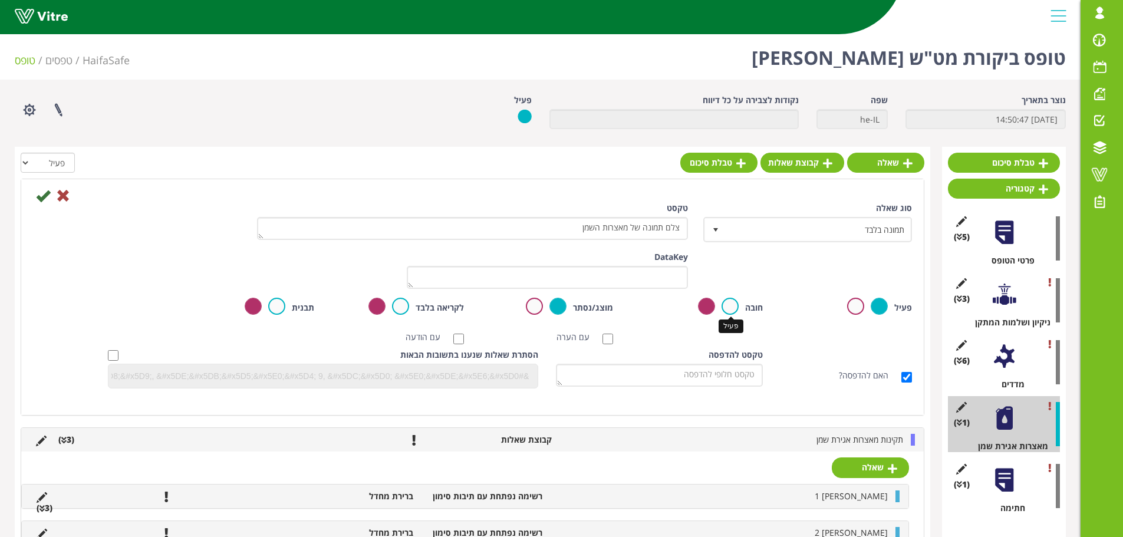
click at [732, 309] on label at bounding box center [729, 306] width 17 height 17
click at [0, 0] on input "radio" at bounding box center [0, 0] width 0 height 0
click at [37, 199] on icon at bounding box center [43, 196] width 14 height 14
